Goal: Transaction & Acquisition: Purchase product/service

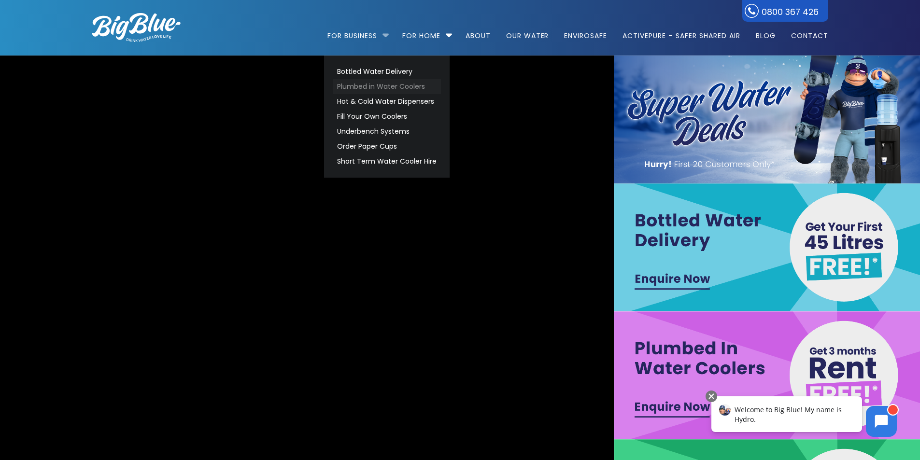
click at [380, 85] on link "Plumbed in Water Coolers" at bounding box center [387, 86] width 108 height 15
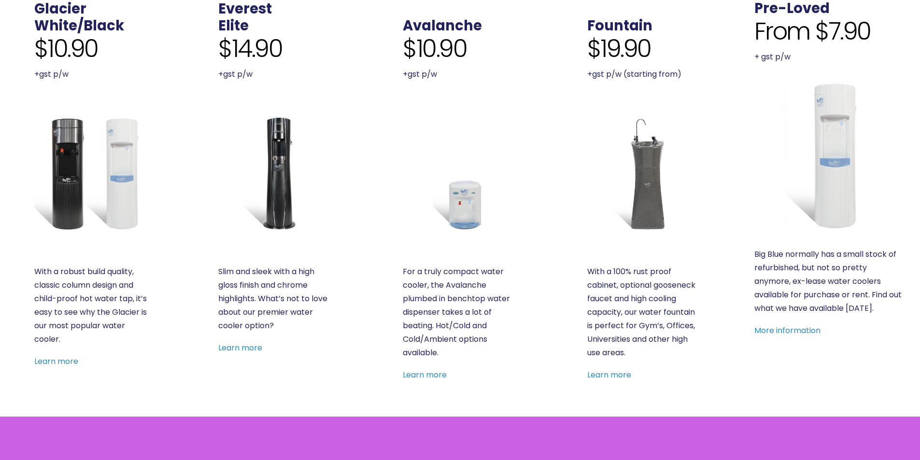
click at [74, 156] on img at bounding box center [91, 173] width 114 height 114
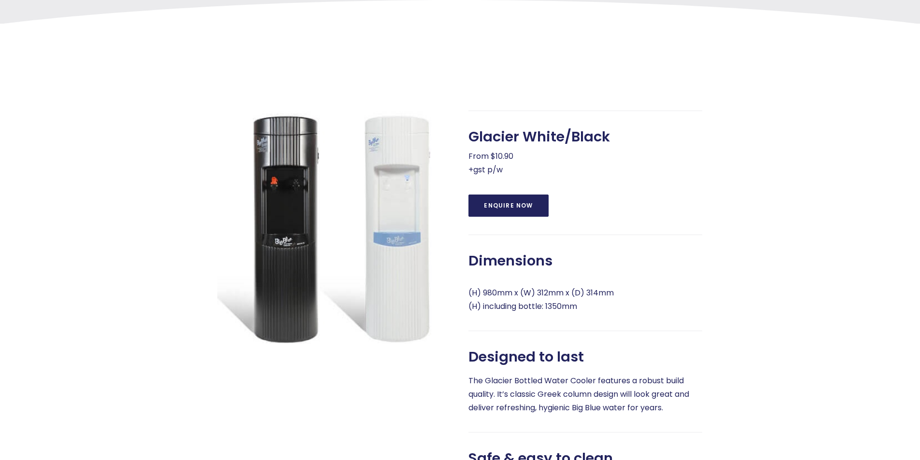
scroll to position [386, 0]
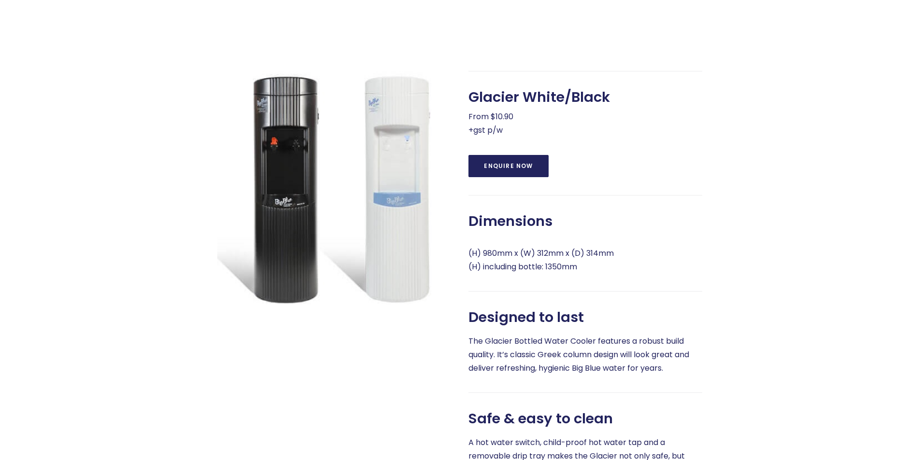
drag, startPoint x: 177, startPoint y: 180, endPoint x: 85, endPoint y: 65, distance: 147.4
click at [177, 180] on div at bounding box center [137, 303] width 125 height 464
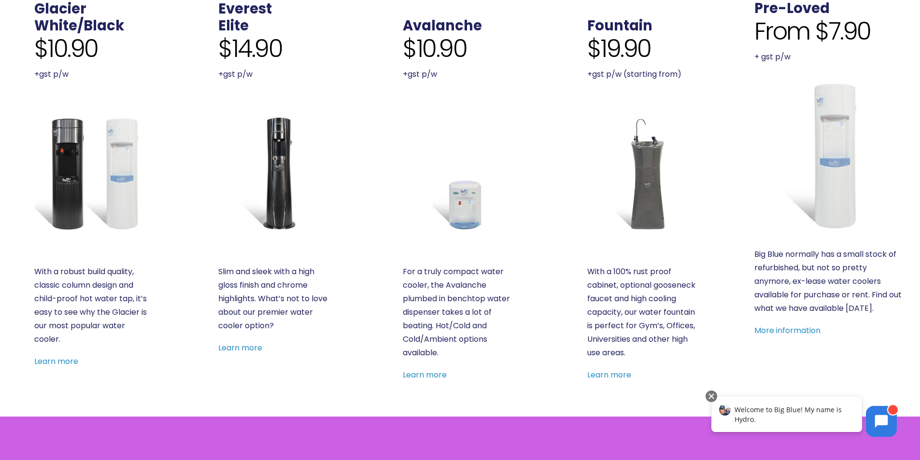
click at [453, 195] on img at bounding box center [460, 173] width 114 height 114
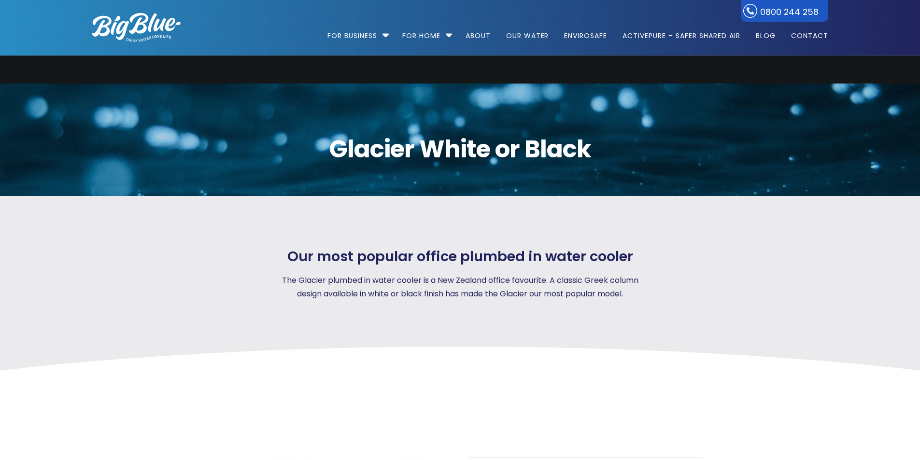
scroll to position [386, 0]
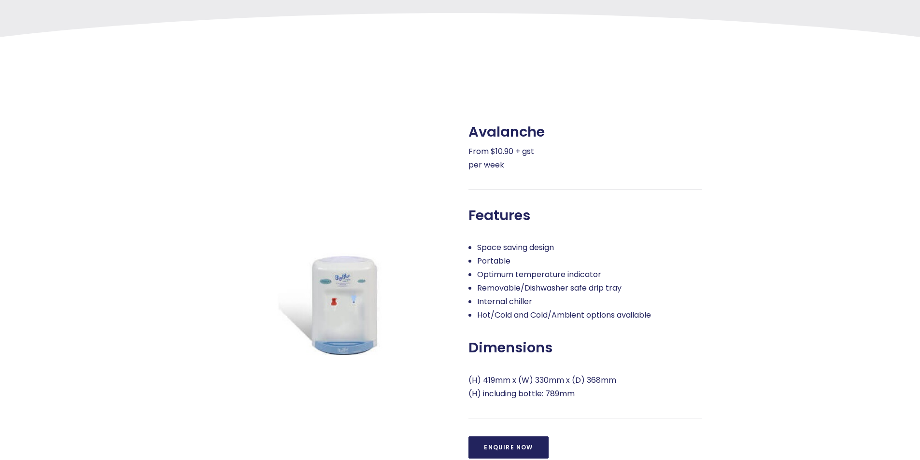
scroll to position [386, 0]
